Goal: Task Accomplishment & Management: Complete application form

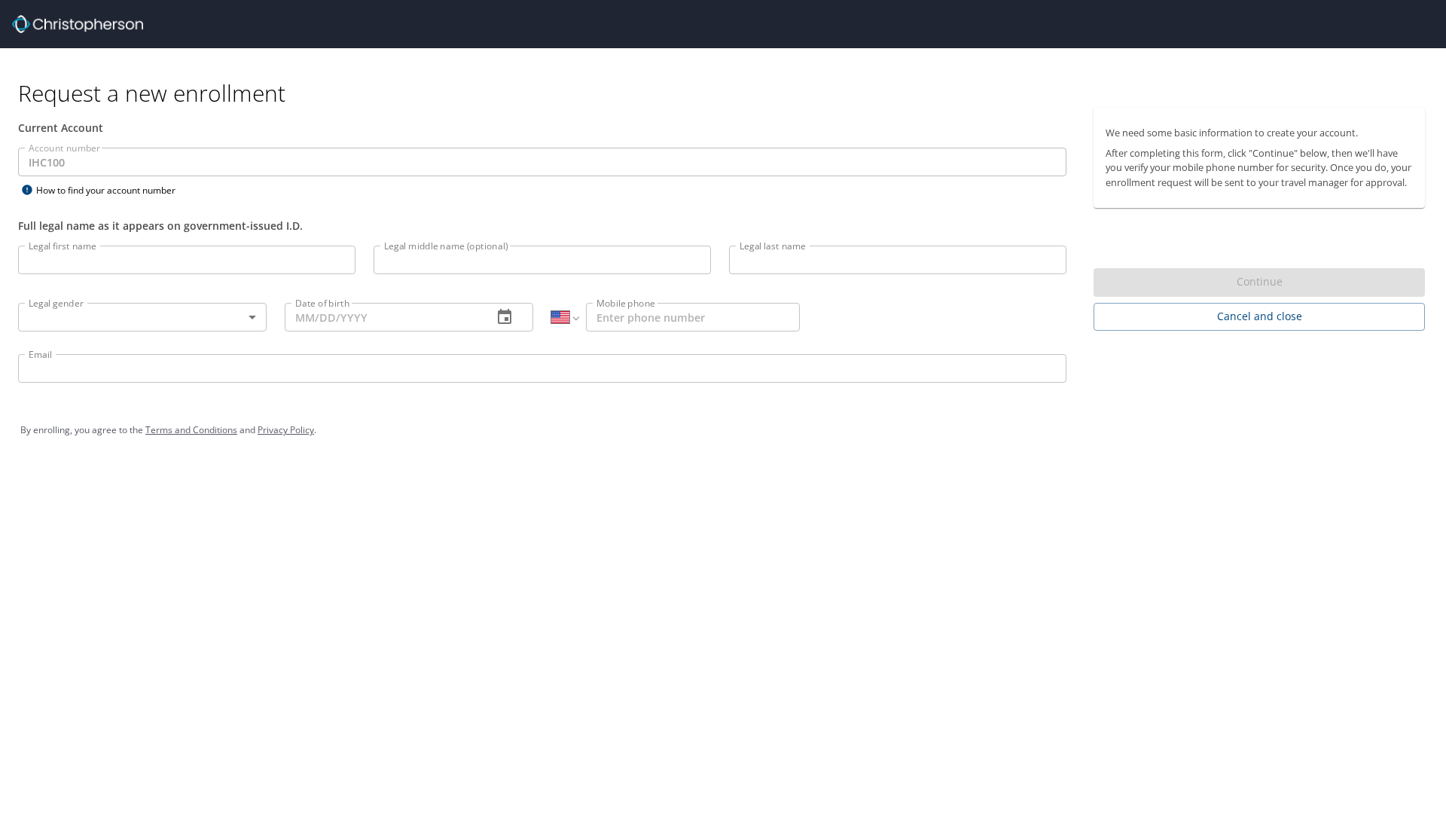
select select "US"
type input "[PERSON_NAME]"
click at [154, 319] on body "Request a new enrollment Current Account Account number IHC100 Account number H…" at bounding box center [723, 420] width 1446 height 840
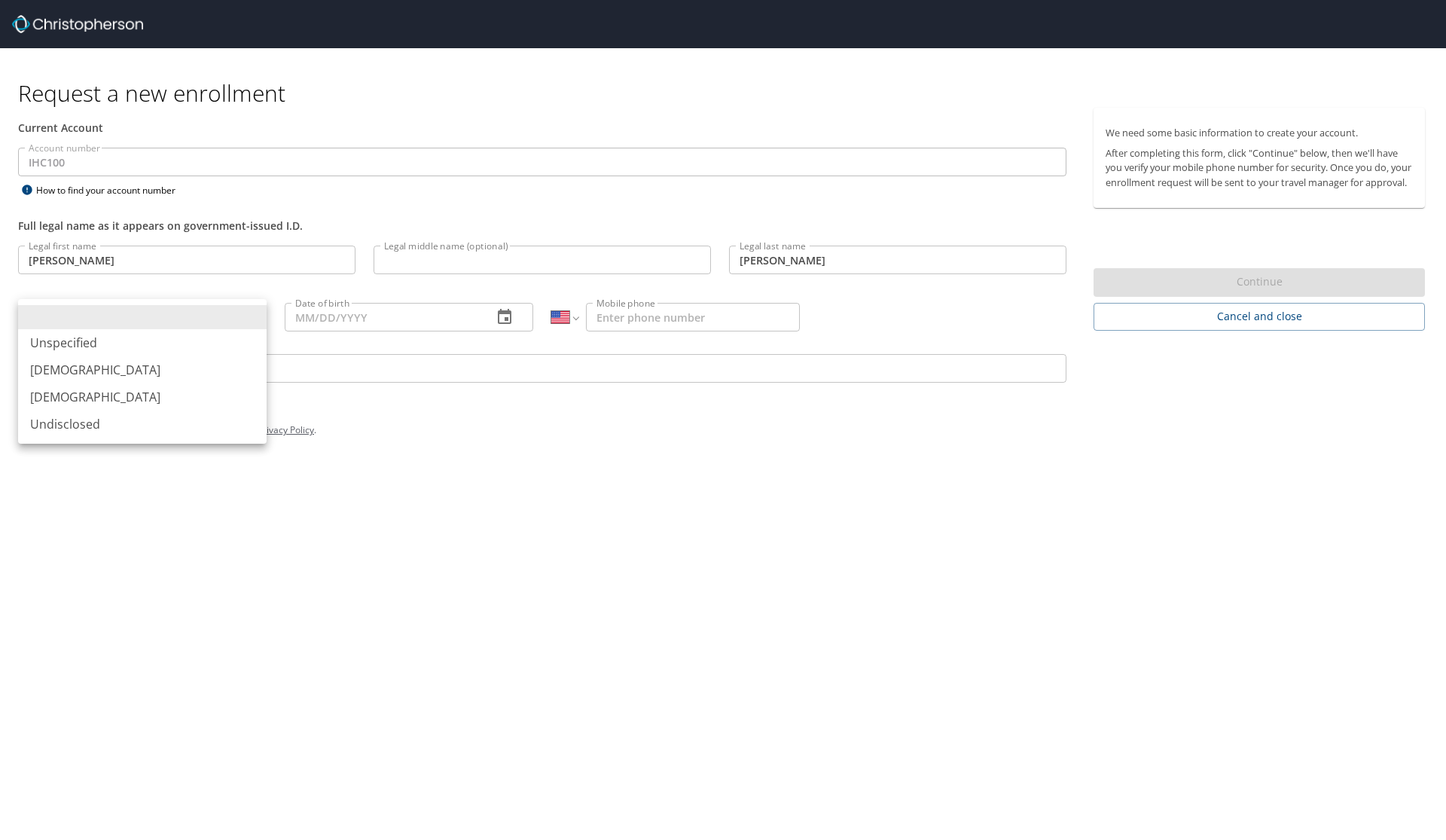
click at [134, 382] on li "[DEMOGRAPHIC_DATA]" at bounding box center [142, 370] width 248 height 27
type input "[DEMOGRAPHIC_DATA]"
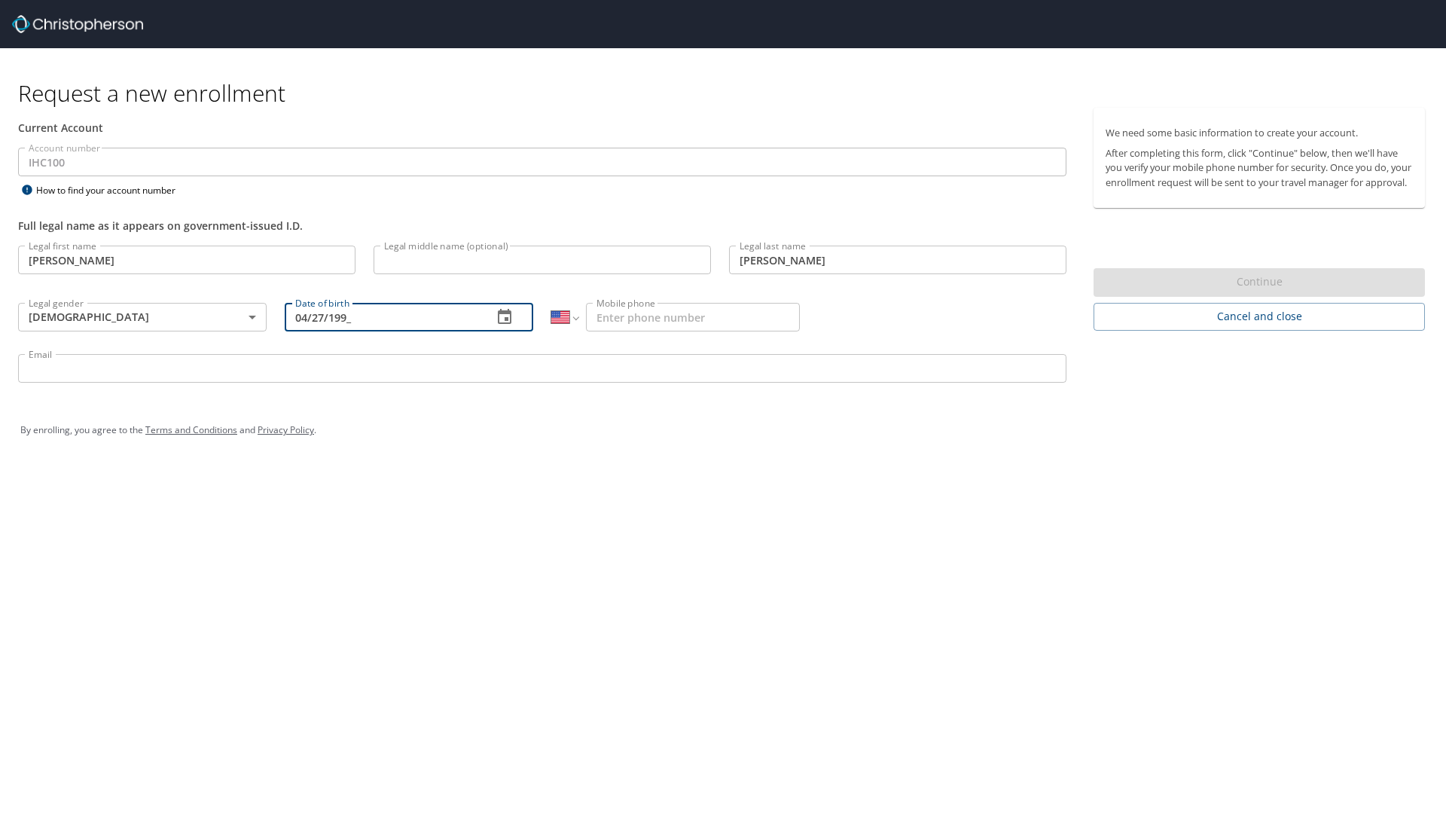
type input "[DATE]"
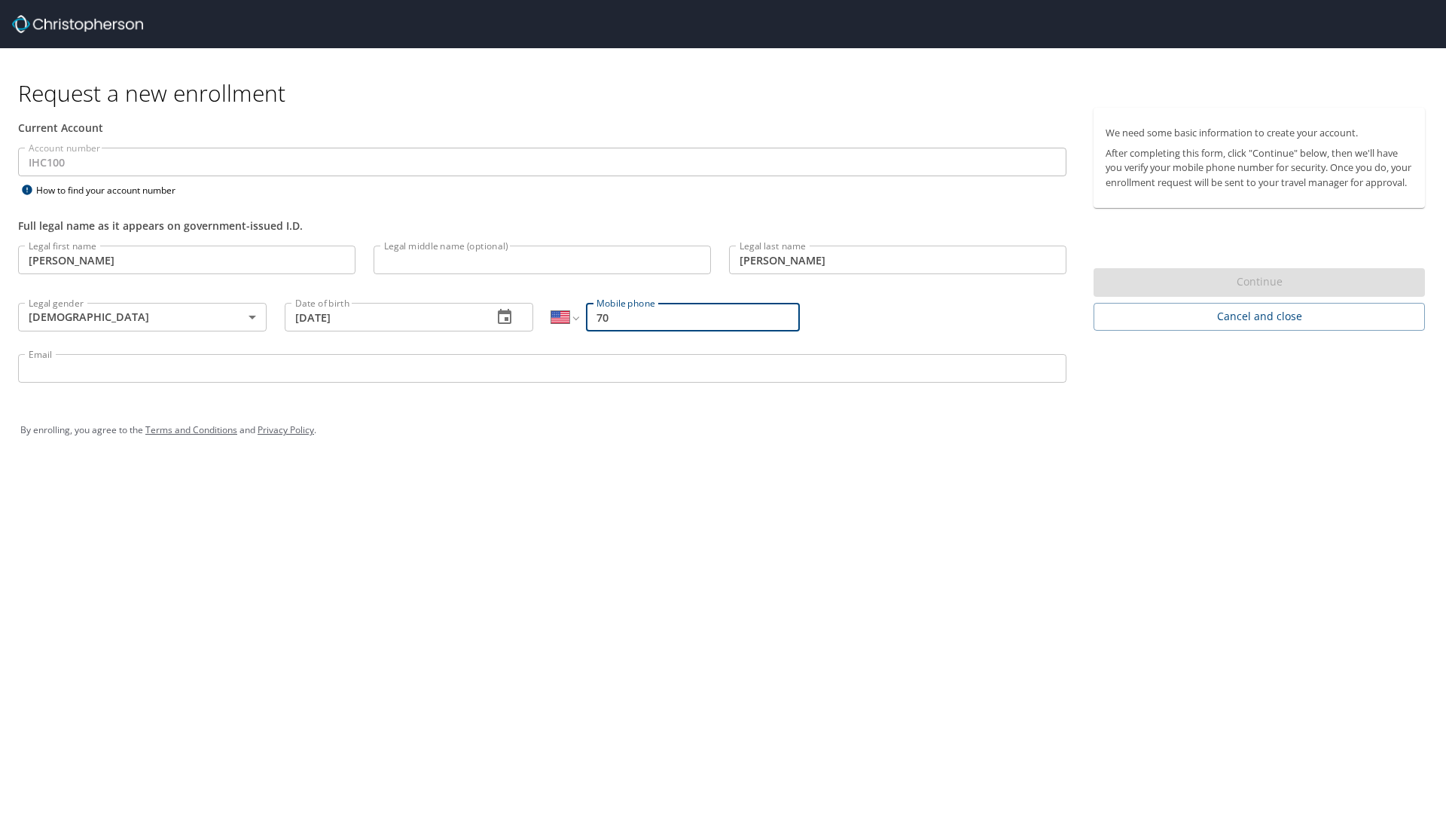
type input "(702)"
type input "[PHONE_NUMBER]"
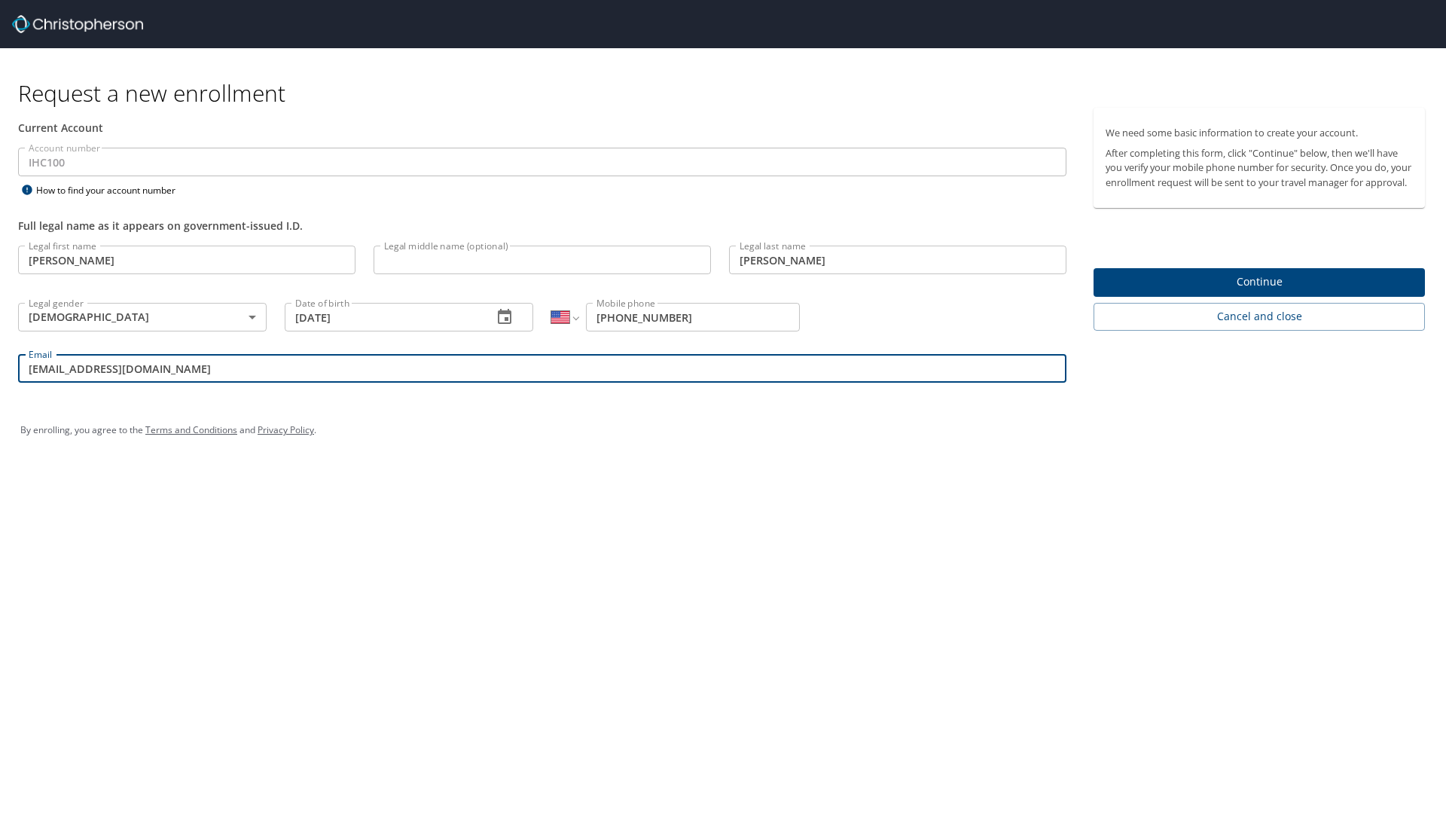
type input "[EMAIL_ADDRESS][DOMAIN_NAME]"
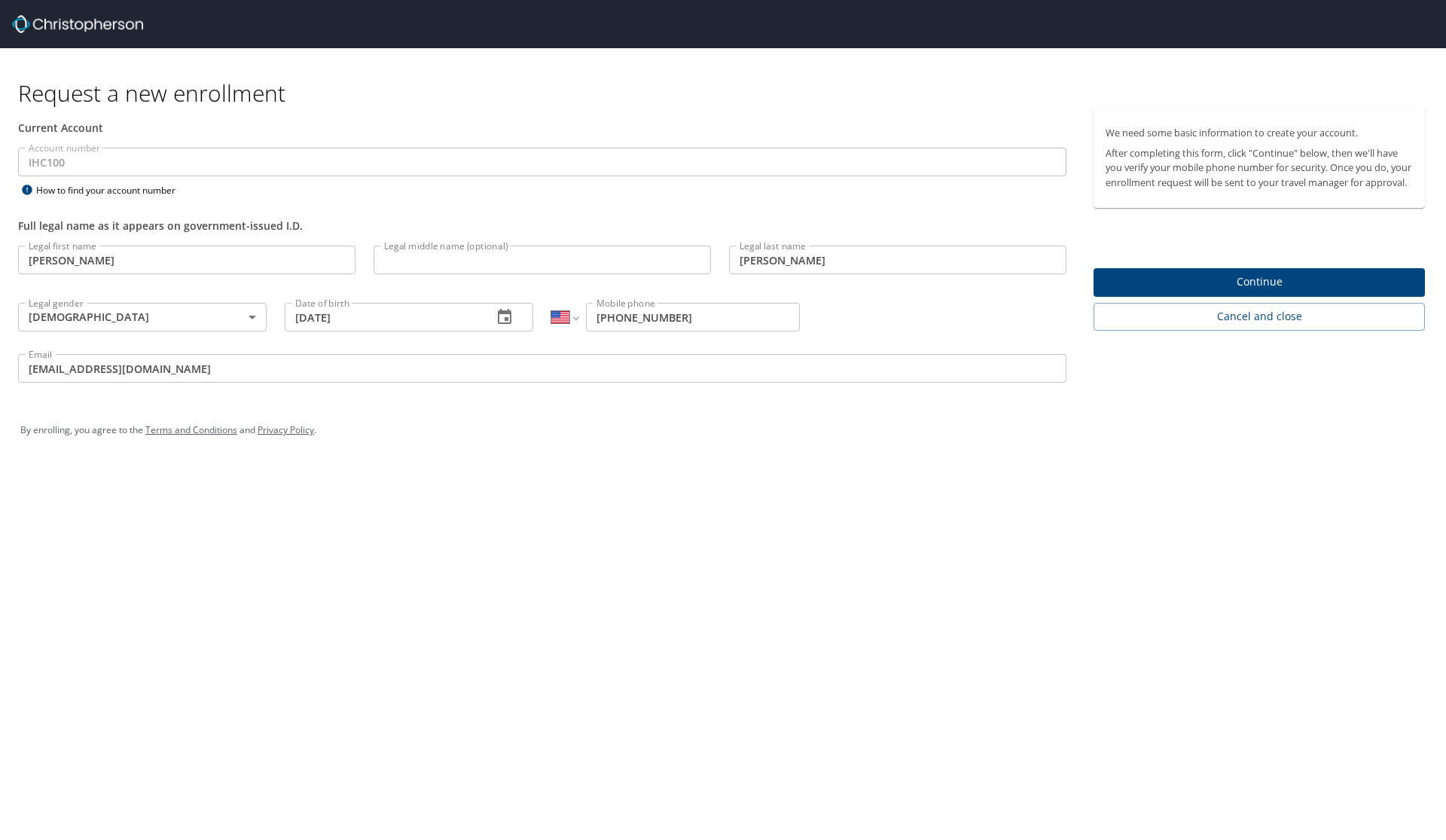
click at [642, 472] on div "Request a new enrollment Current Account Account number IHC100 Account number H…" at bounding box center [723, 420] width 1446 height 840
click at [1250, 292] on span "Continue" at bounding box center [1259, 282] width 308 height 19
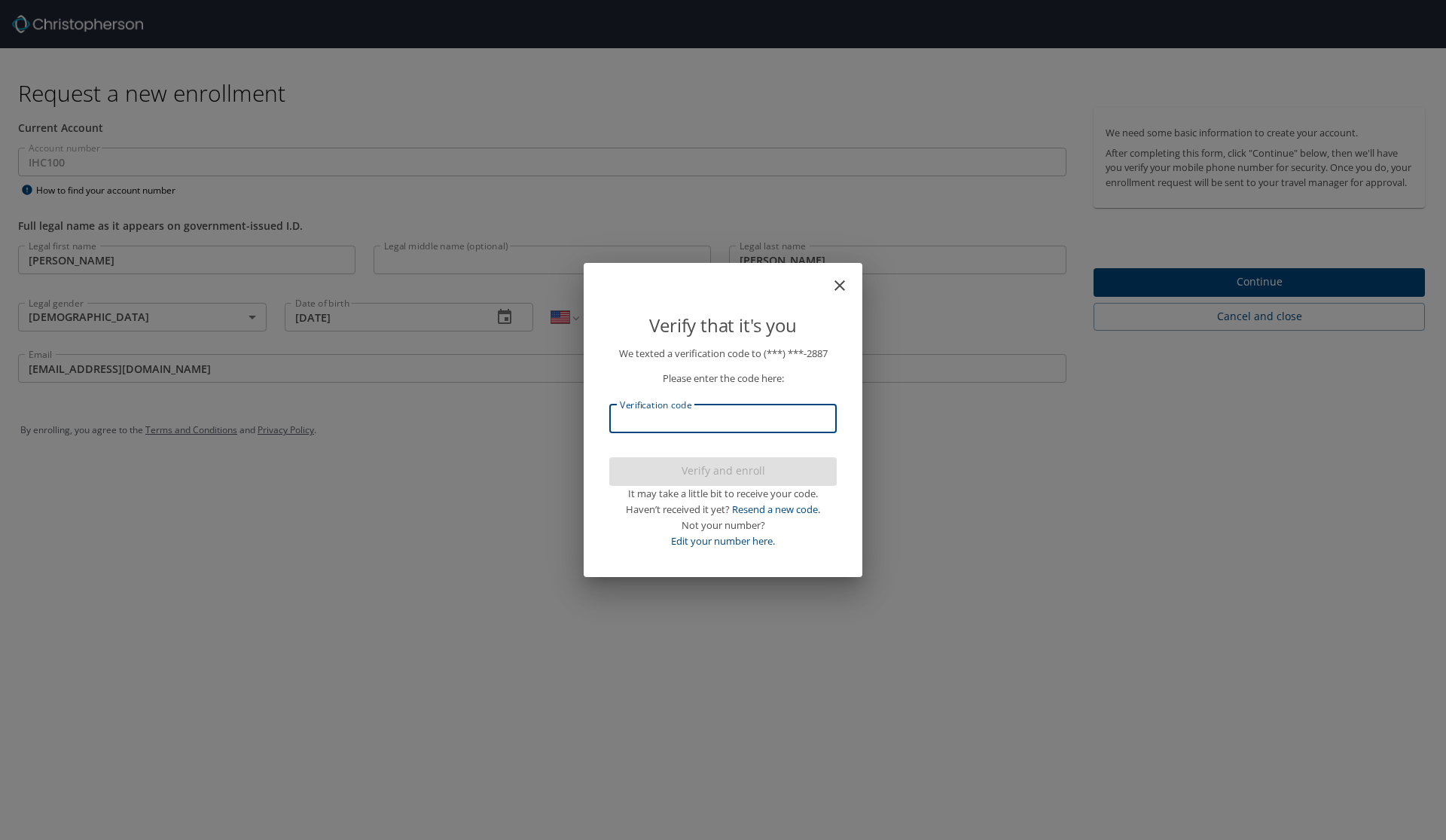
click at [736, 423] on input "Verification code" at bounding box center [723, 419] width 227 height 29
click at [753, 425] on input "Verification code" at bounding box center [723, 419] width 227 height 29
type input "386078"
click at [766, 472] on span "Verify and enroll" at bounding box center [723, 471] width 204 height 19
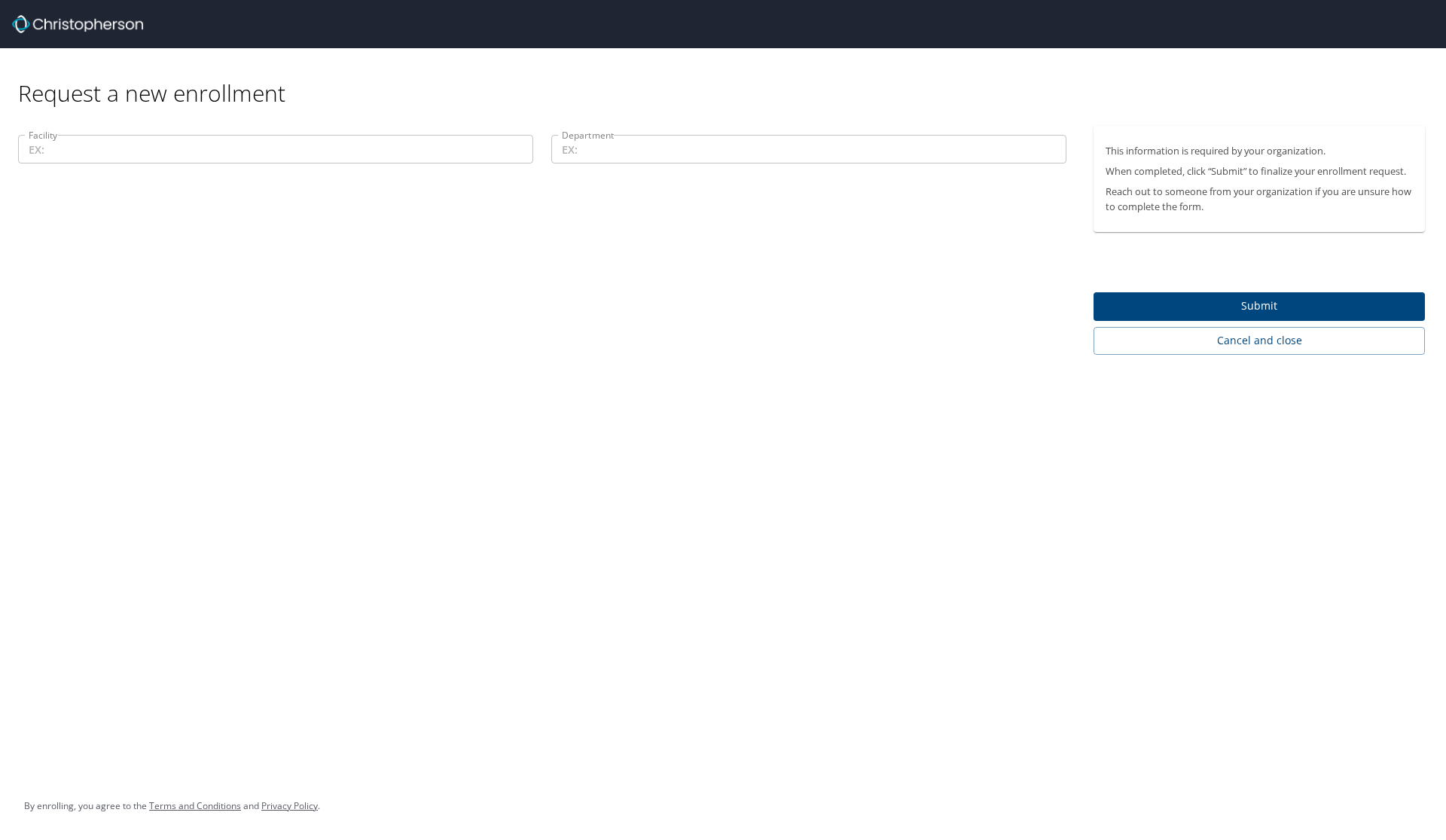
click at [780, 382] on div "Request a new enrollment Facility Facility Department Department This informati…" at bounding box center [723, 420] width 1446 height 840
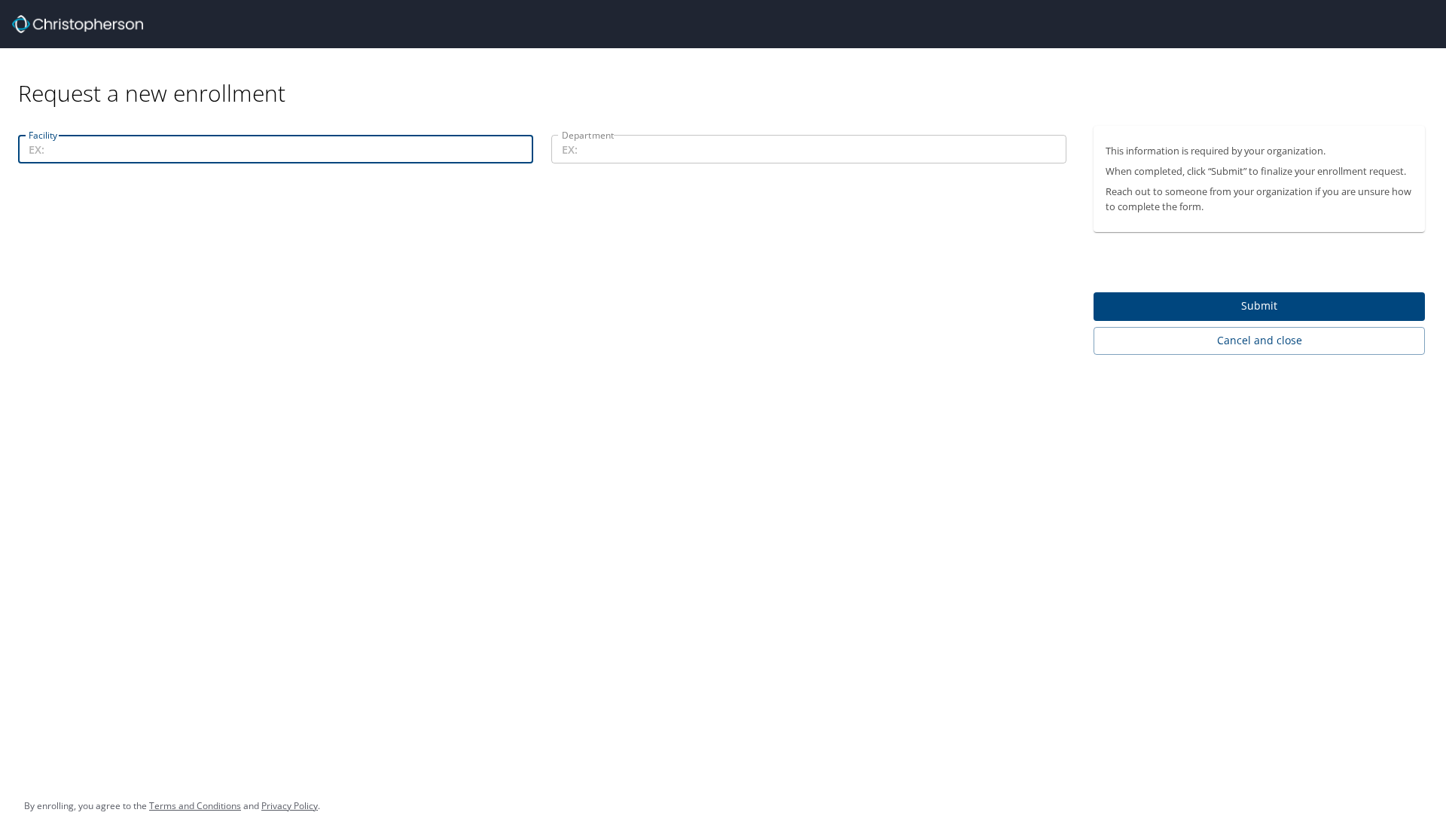
click at [322, 151] on input "Facility" at bounding box center [276, 150] width 516 height 29
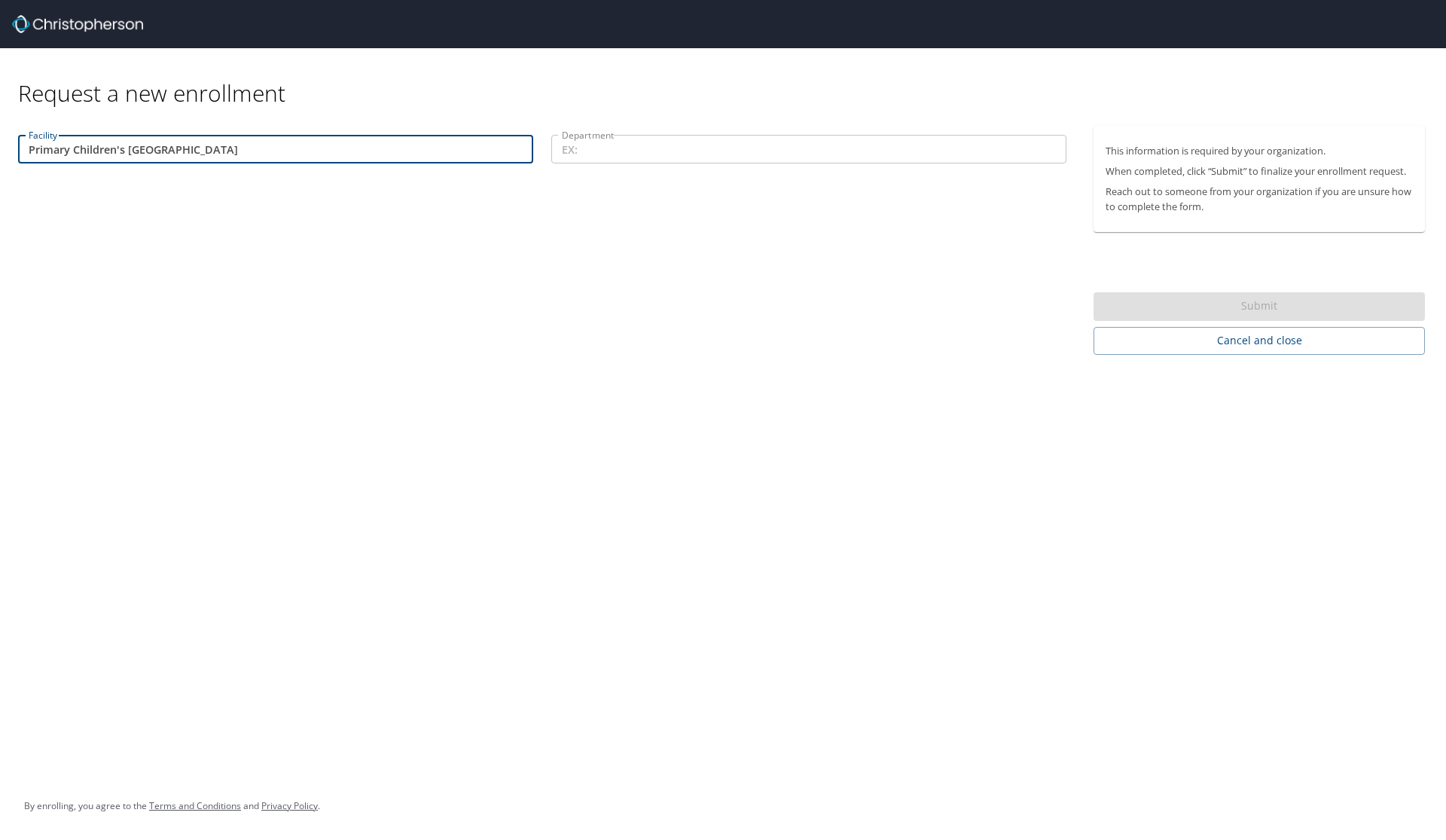
type input "Primary Children's [GEOGRAPHIC_DATA]"
click at [603, 144] on input "Department" at bounding box center [809, 150] width 516 height 29
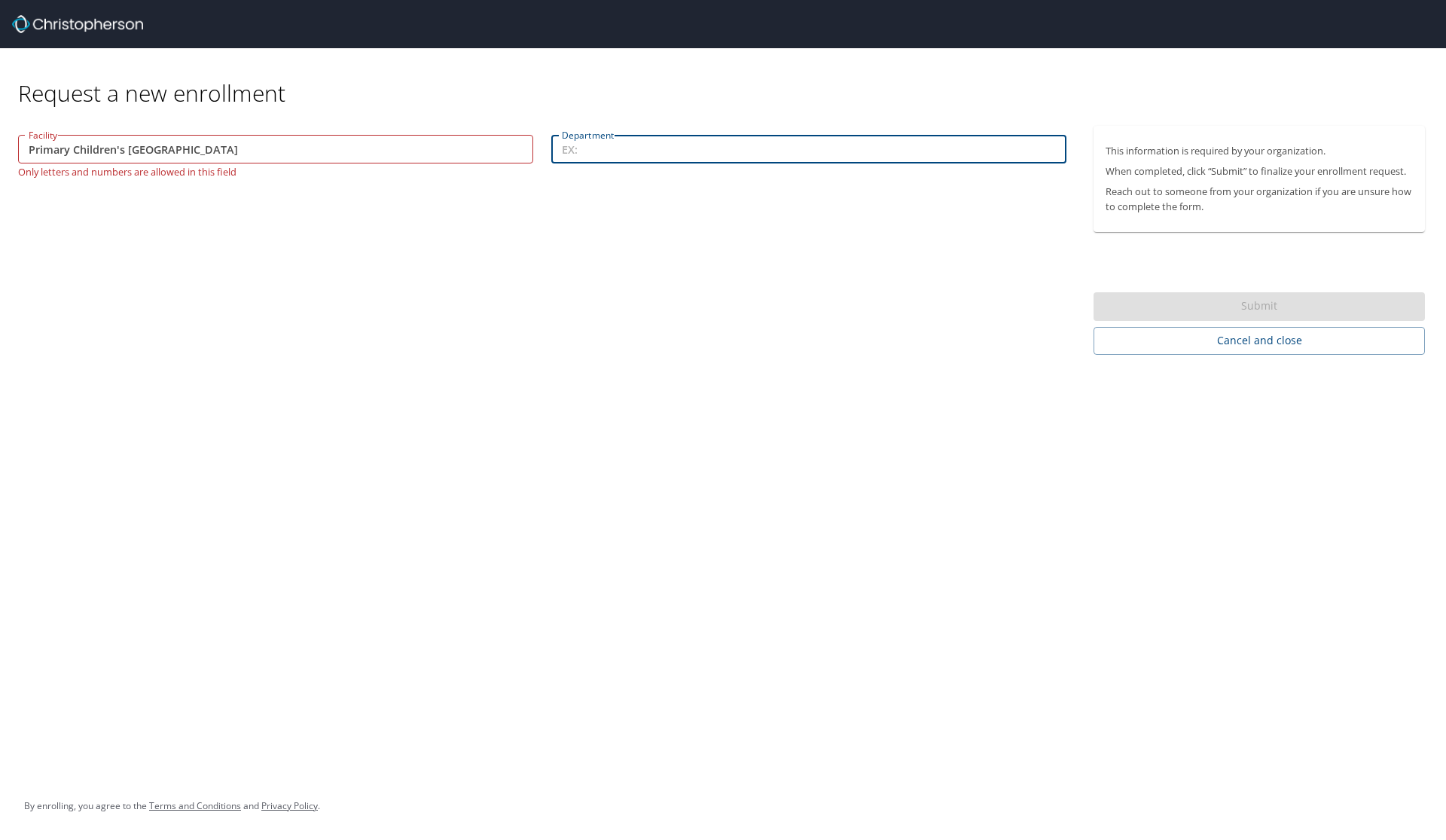
click at [381, 142] on input "Primary Children's [GEOGRAPHIC_DATA]" at bounding box center [276, 150] width 516 height 29
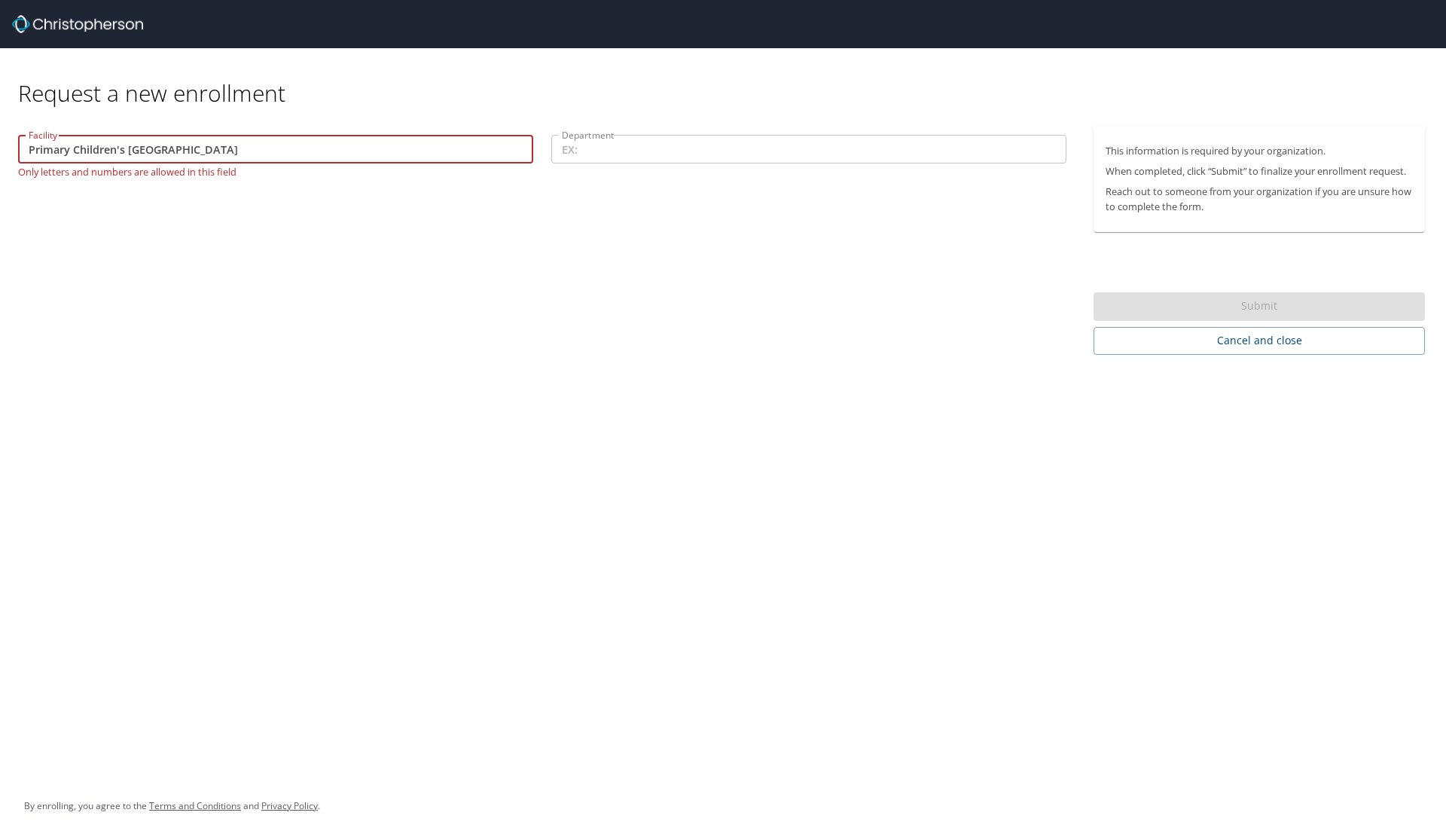
click at [381, 142] on input "Primary Children's [GEOGRAPHIC_DATA]" at bounding box center [276, 150] width 516 height 29
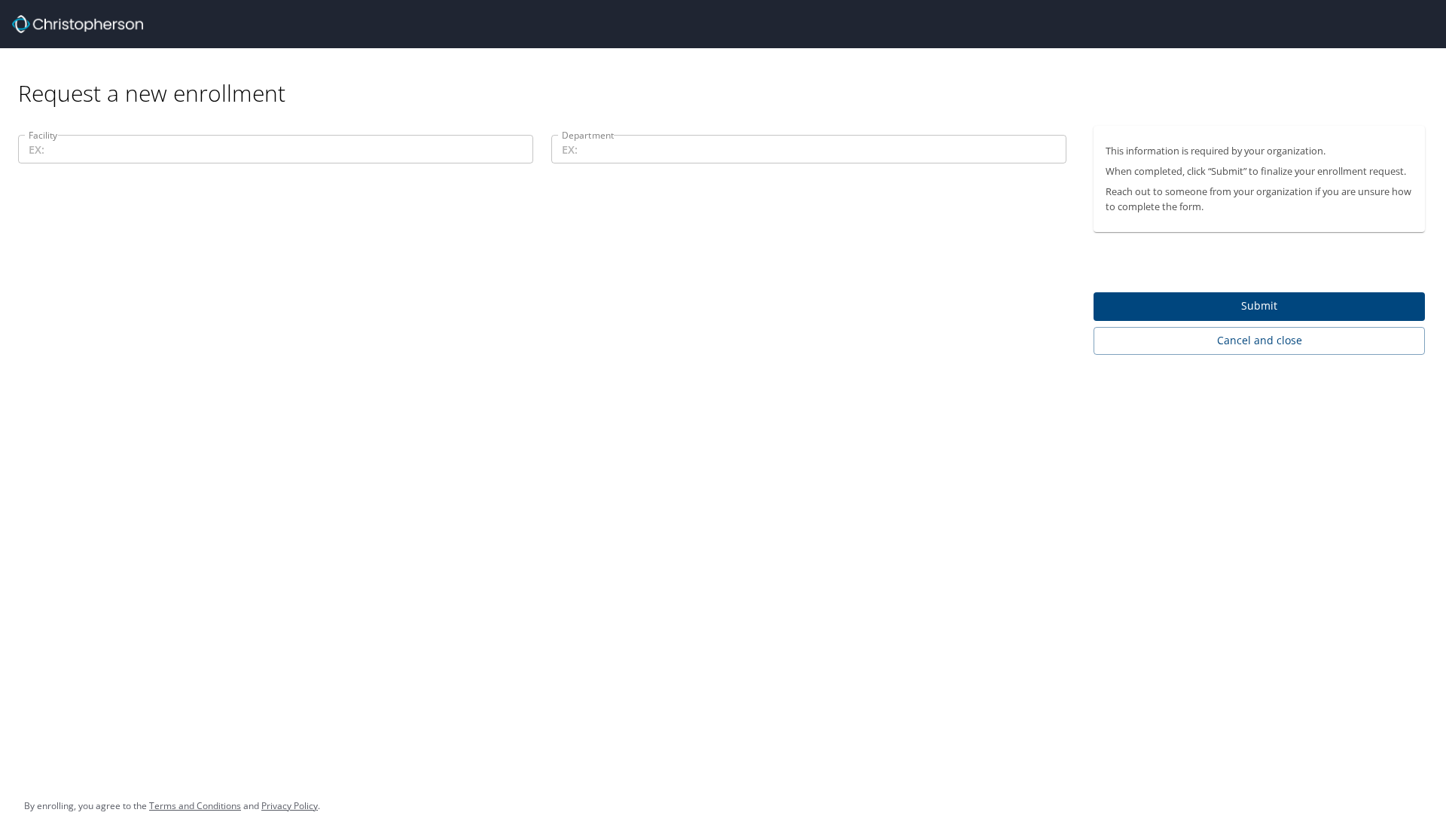
click at [805, 415] on div "Request a new enrollment Facility Facility Department Department This informati…" at bounding box center [723, 420] width 1446 height 840
click at [876, 354] on div "Request a new enrollment Facility Facility Department Department This informati…" at bounding box center [723, 420] width 1446 height 840
click at [819, 354] on div "Request a new enrollment Facility Facility Department Department This informati…" at bounding box center [723, 420] width 1446 height 840
